Goal: Information Seeking & Learning: Learn about a topic

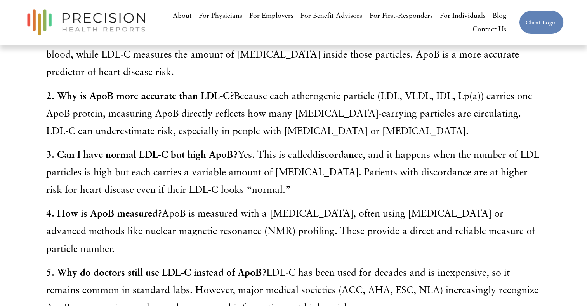
scroll to position [2366, 0]
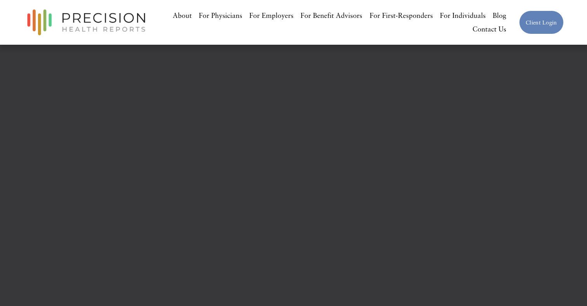
click at [296, 210] on div at bounding box center [293, 215] width 222 height 250
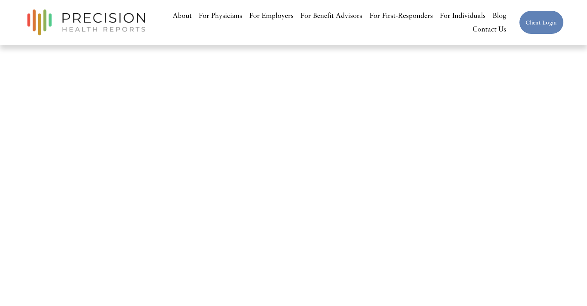
click at [362, 174] on div at bounding box center [293, 215] width 222 height 250
click at [237, 137] on div at bounding box center [293, 215] width 222 height 250
